Goal: Information Seeking & Learning: Learn about a topic

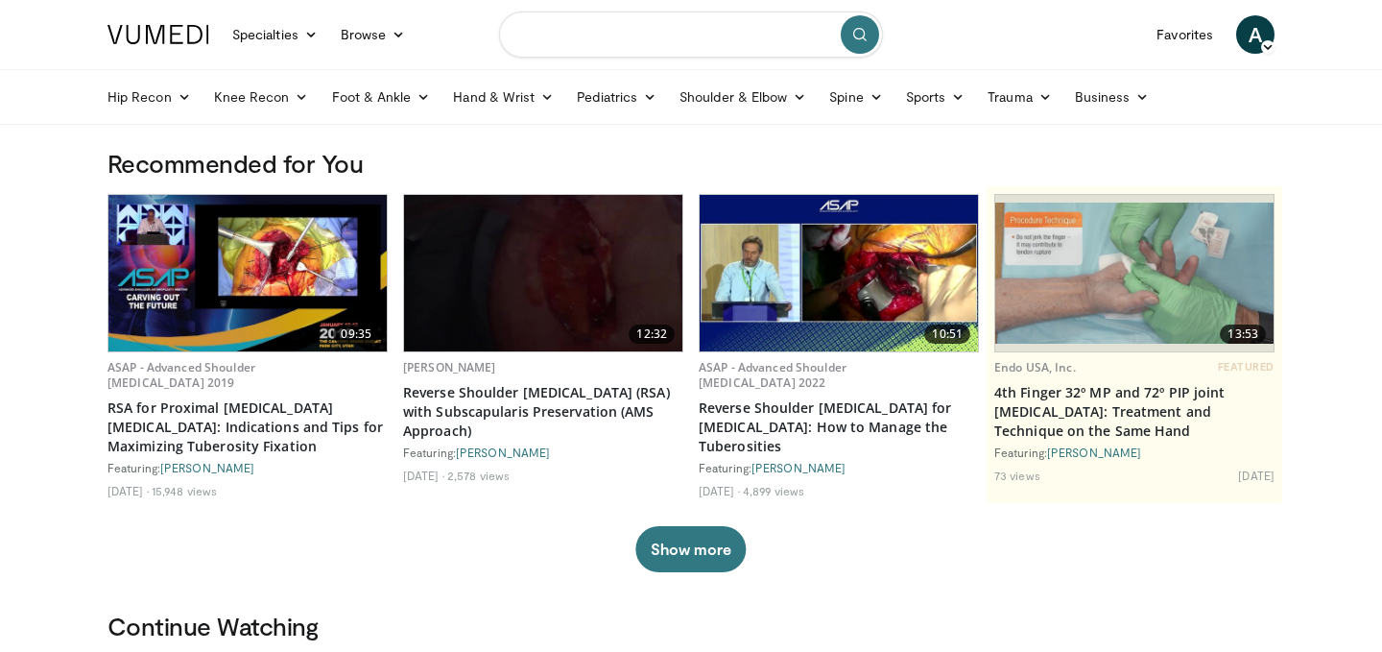
click at [637, 42] on input "Search topics, interventions" at bounding box center [691, 35] width 384 height 46
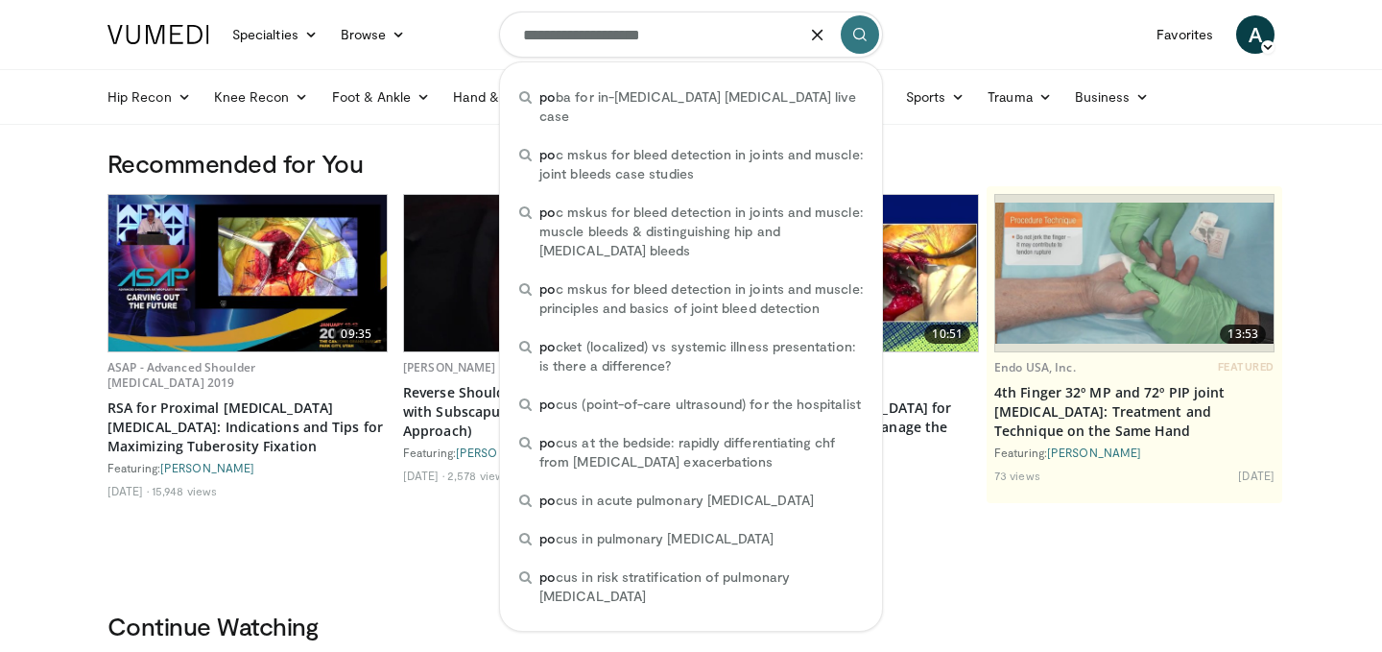
type input "**********"
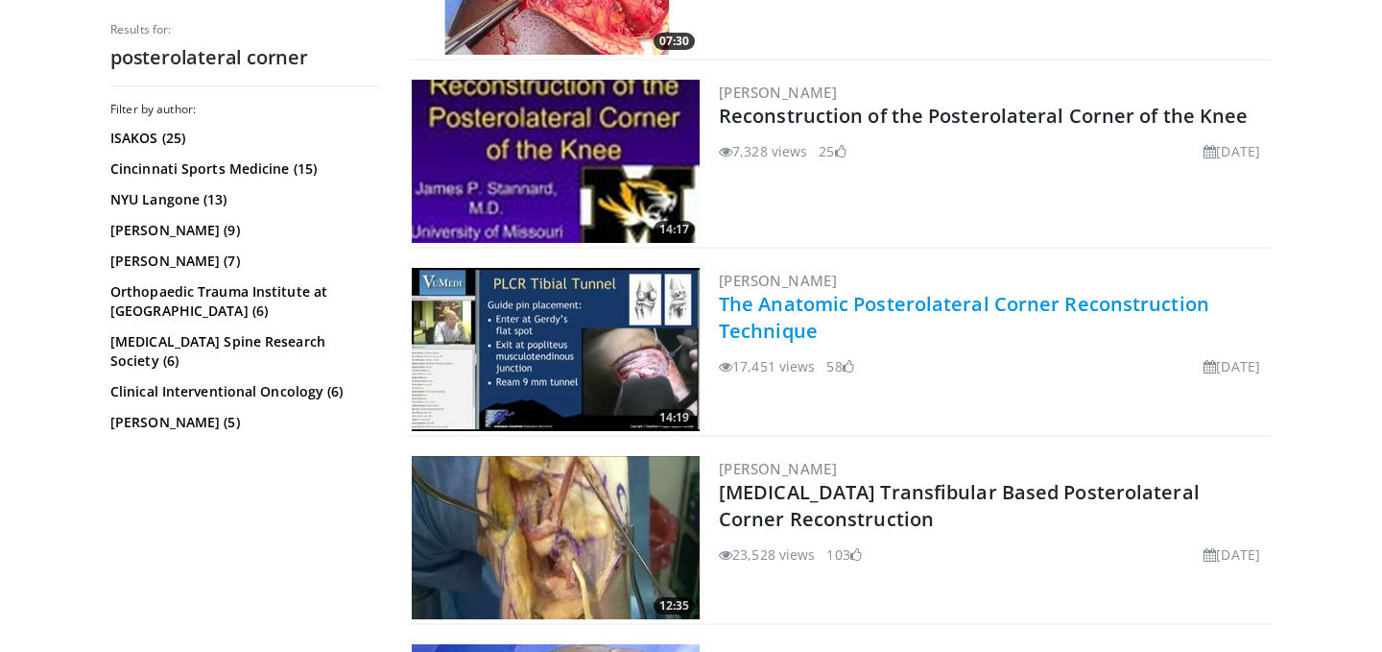
scroll to position [4277, 0]
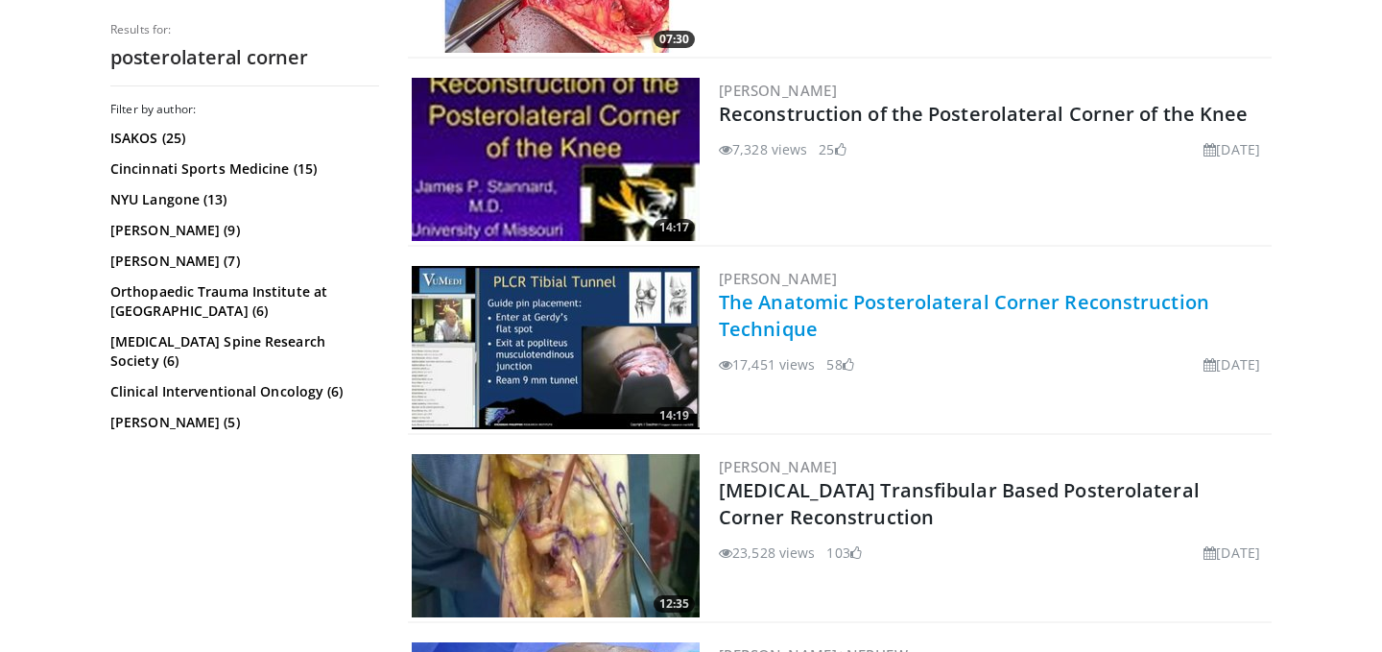
click at [927, 311] on link "The Anatomic Posterolateral Corner Reconstruction Technique" at bounding box center [964, 315] width 490 height 53
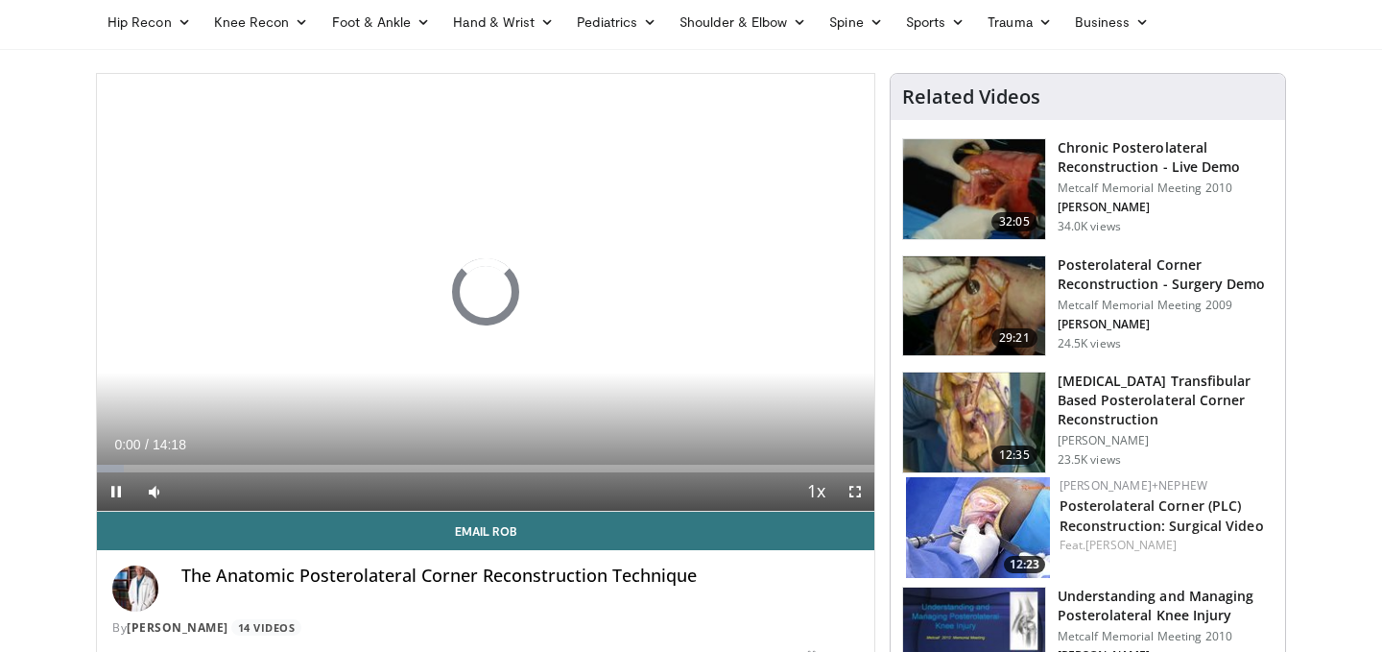
scroll to position [76, 0]
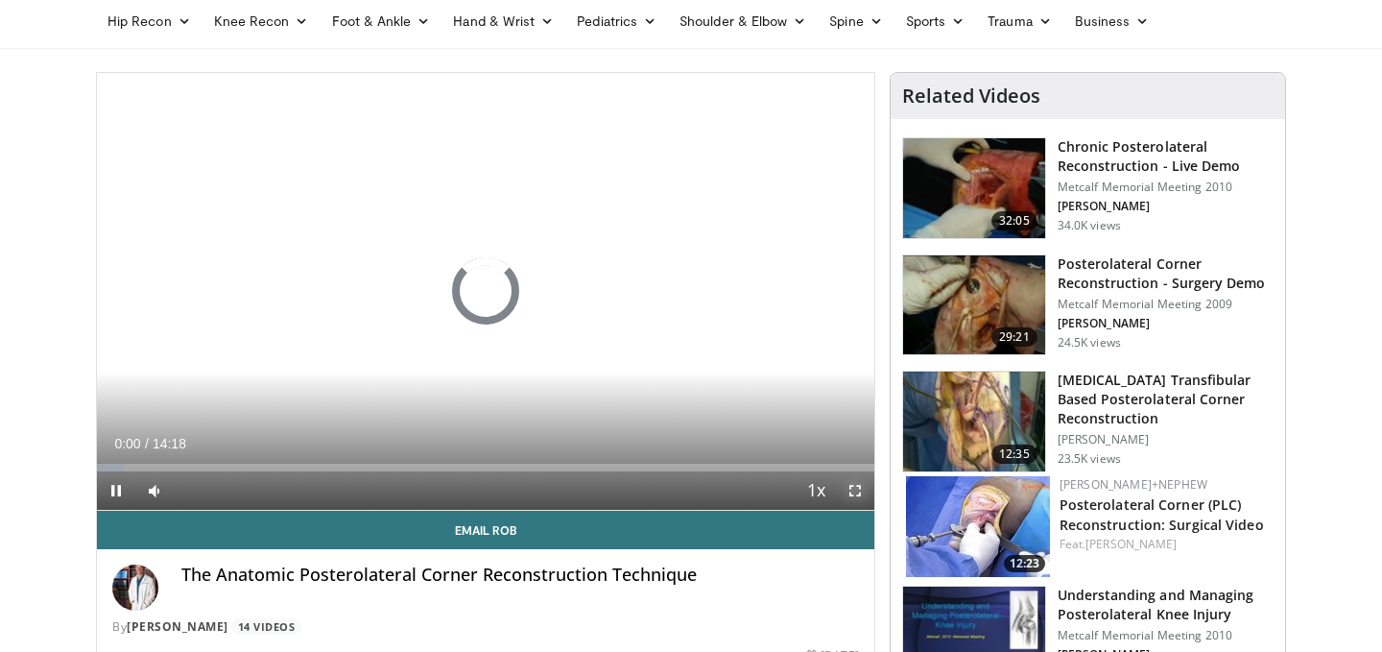
click at [858, 490] on span "Video Player" at bounding box center [855, 490] width 38 height 38
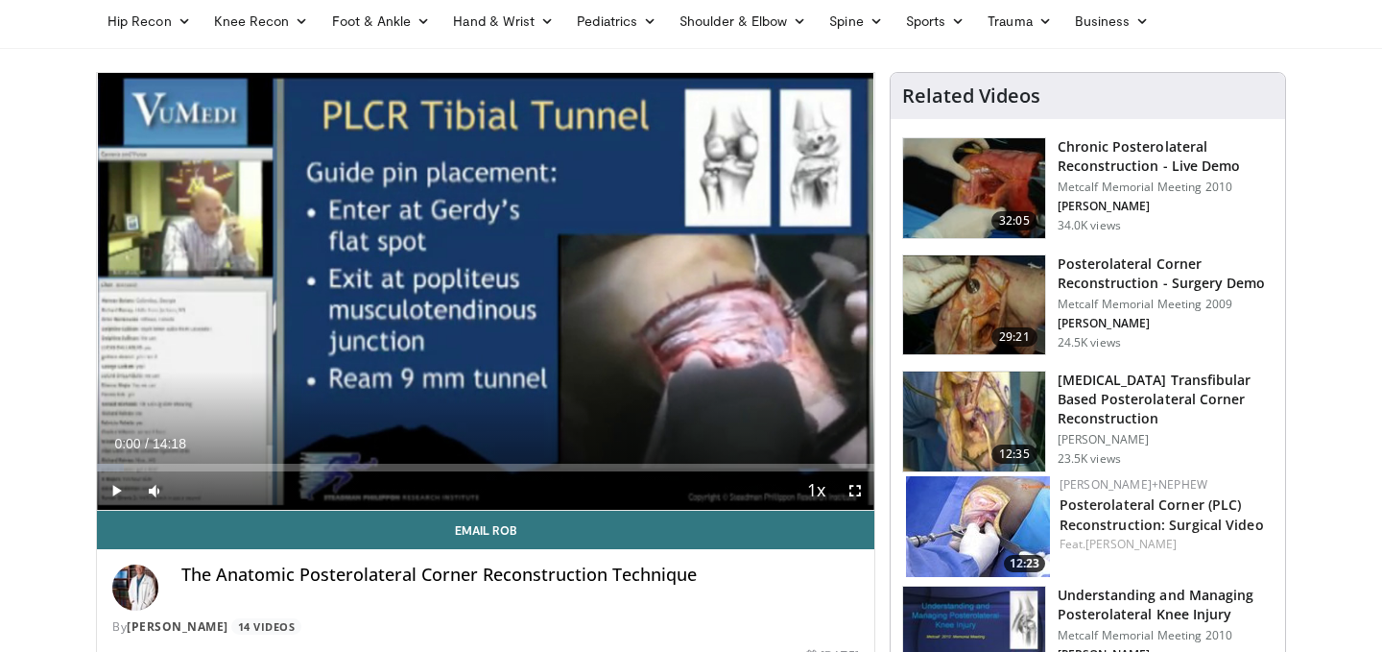
click at [987, 323] on img at bounding box center [974, 305] width 142 height 100
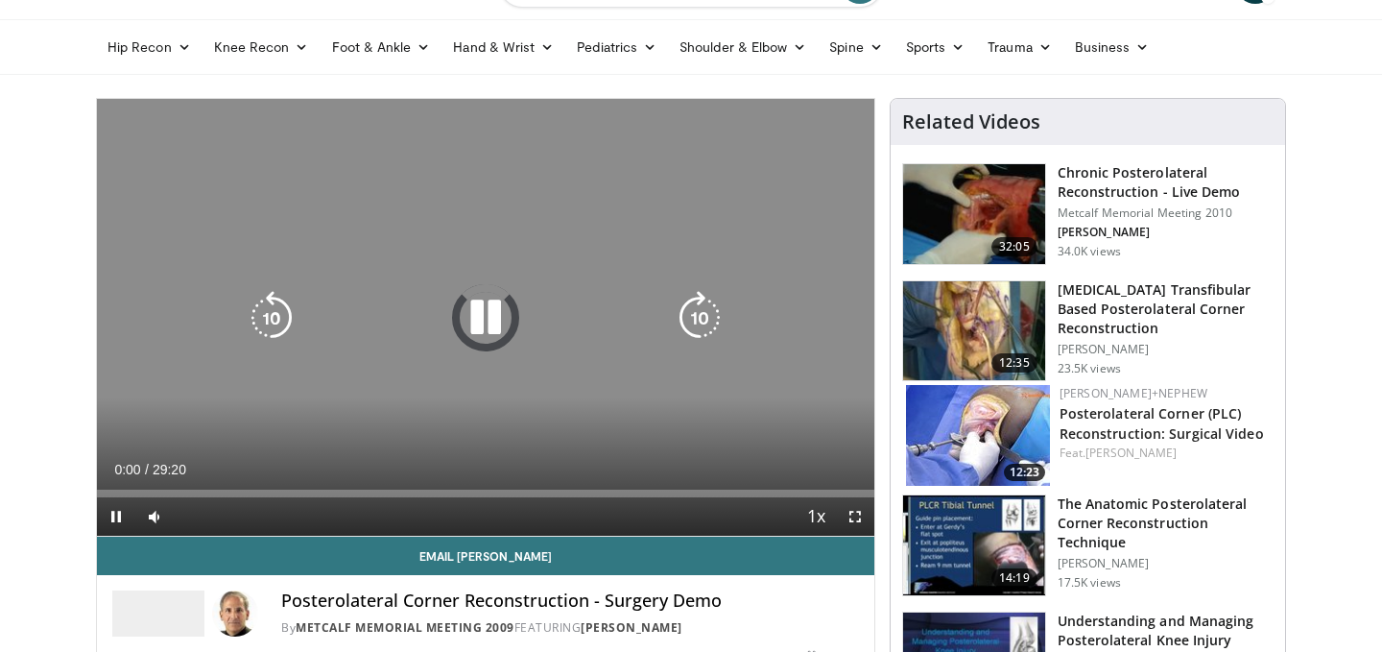
scroll to position [51, 0]
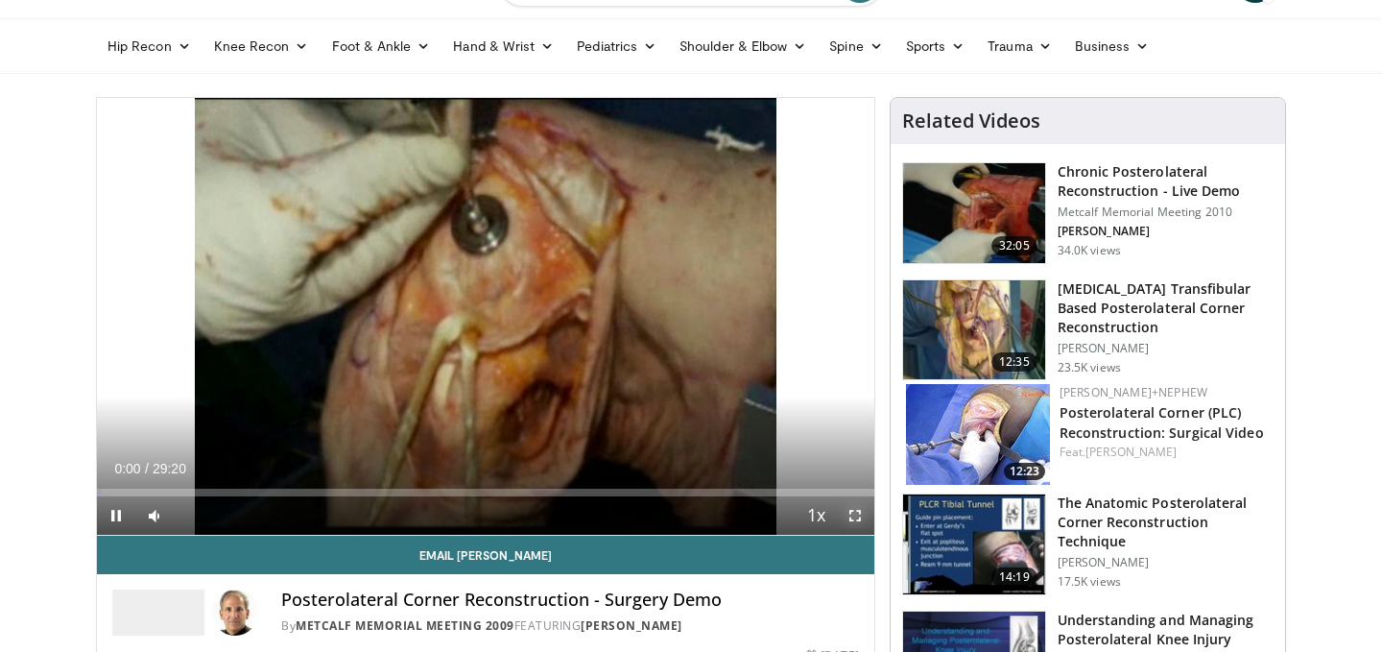
click at [852, 517] on span "Video Player" at bounding box center [855, 515] width 38 height 38
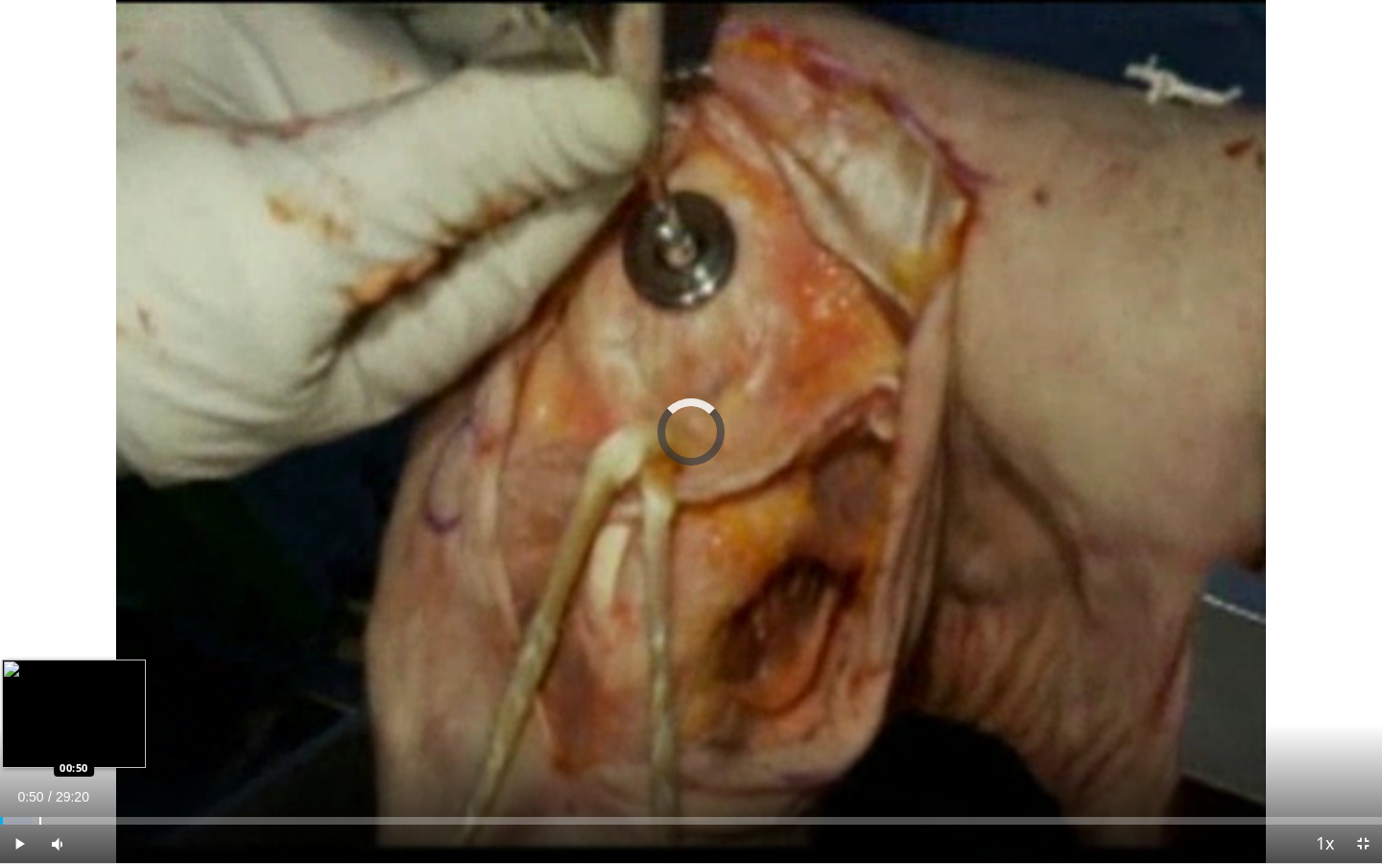
click at [39, 651] on div "Progress Bar" at bounding box center [40, 821] width 2 height 8
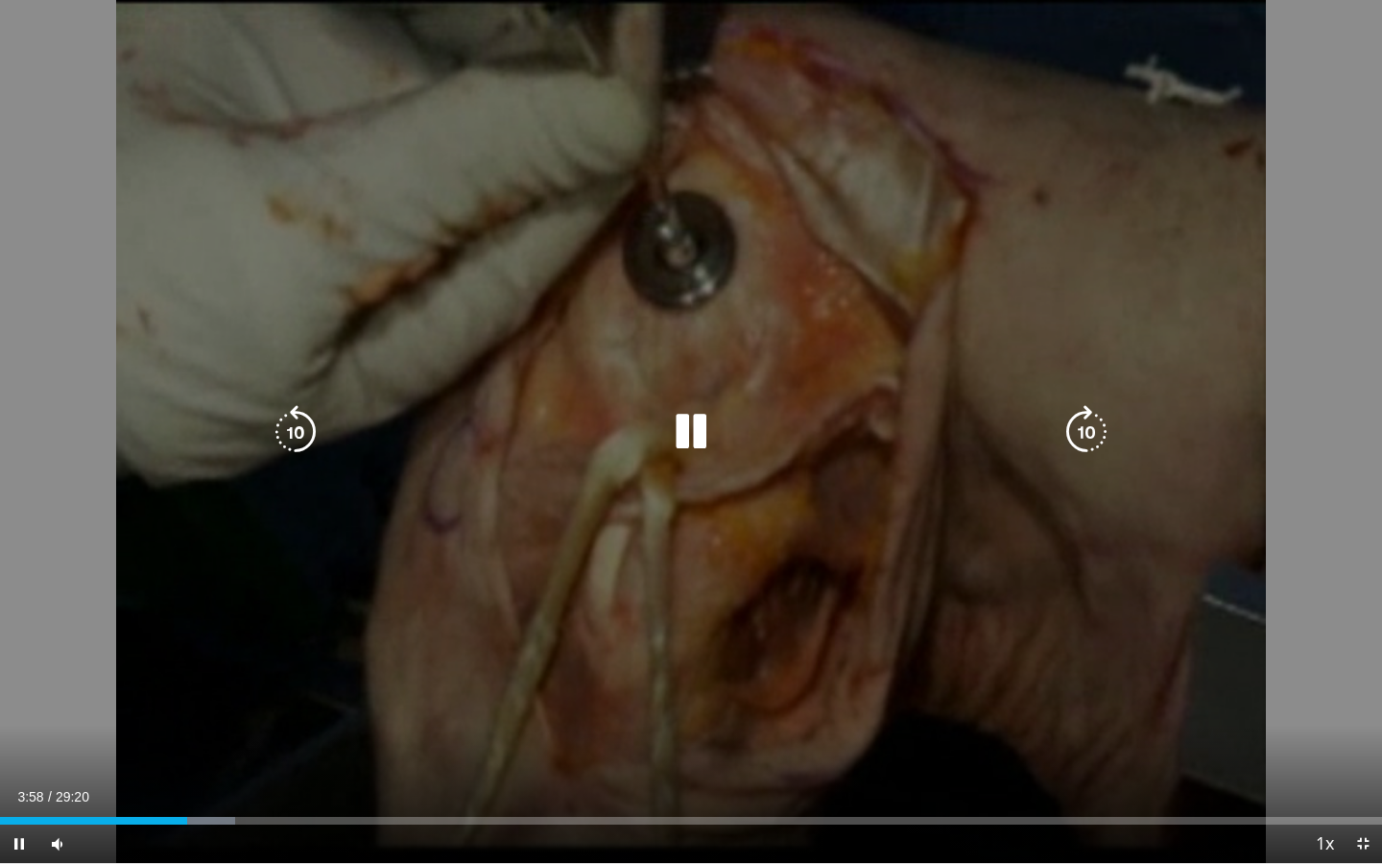
click at [702, 432] on icon "Video Player" at bounding box center [691, 432] width 54 height 54
click at [706, 448] on icon "Video Player" at bounding box center [691, 432] width 54 height 54
click at [695, 423] on icon "Video Player" at bounding box center [691, 432] width 54 height 54
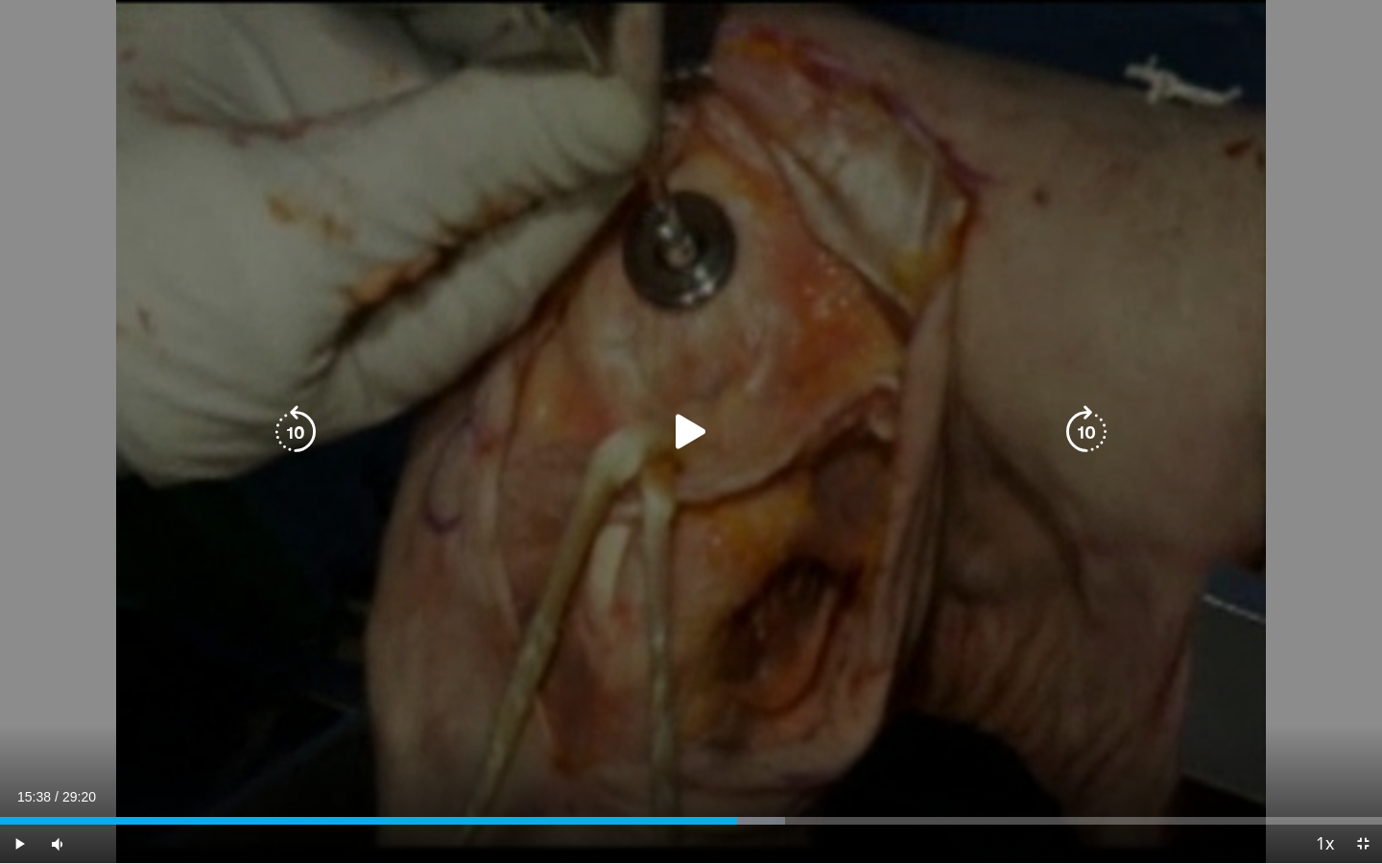
click at [674, 410] on icon "Video Player" at bounding box center [691, 432] width 54 height 54
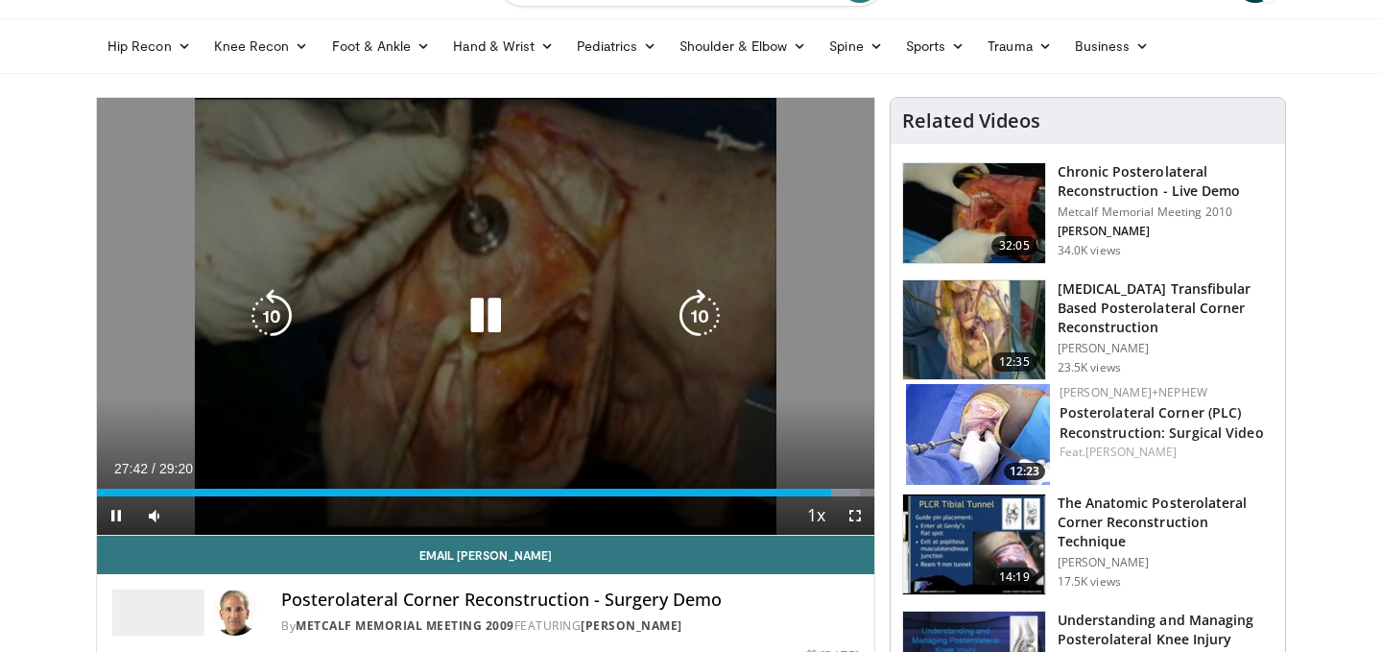
click at [480, 321] on icon "Video Player" at bounding box center [486, 316] width 54 height 54
